Goal: Navigation & Orientation: Go to known website

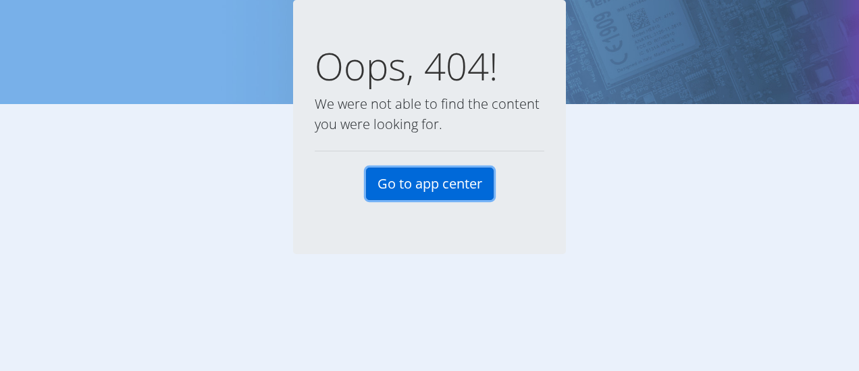
click at [406, 185] on link "Go to app center" at bounding box center [430, 183] width 128 height 32
